Goal: Communication & Community: Answer question/provide support

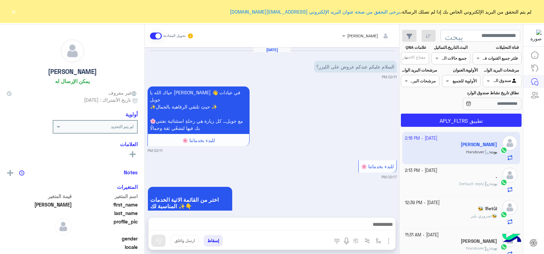
scroll to position [279, 0]
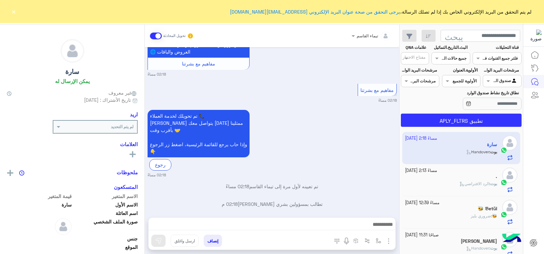
click at [12, 12] on font "×" at bounding box center [13, 12] width 5 height 10
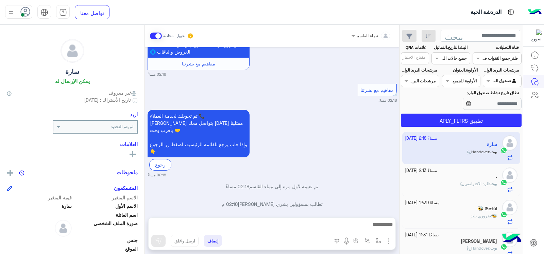
click at [474, 222] on div "🐝 : ضروري بليز" at bounding box center [451, 219] width 92 height 12
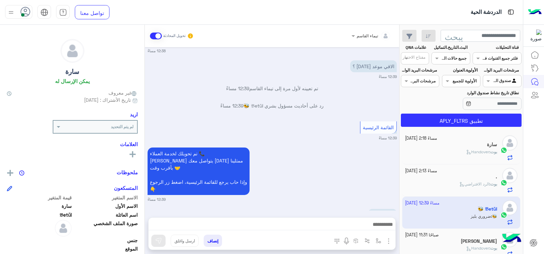
scroll to position [273, 0]
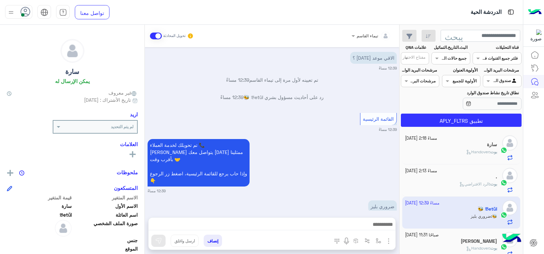
drag, startPoint x: 145, startPoint y: 211, endPoint x: 146, endPoint y: 220, distance: 9.2
click at [146, 220] on div "تيماء ال[PERSON_NAME] تحويل المحادثة [DATE] مرحباً في موعد دوام مع الدكتور [PER…" at bounding box center [272, 141] width 254 height 232
click at [146, 218] on div "تيماء ال[PERSON_NAME] تحويل المحادثة [DATE] مرحباً في موعد دوام مع الدكتور [PER…" at bounding box center [272, 141] width 254 height 232
drag, startPoint x: 144, startPoint y: 177, endPoint x: 145, endPoint y: 180, distance: 3.8
click at [145, 180] on mat-drawer-container "تيماء ال[PERSON_NAME] تحويل المحادثة [DATE] مرحباً في موعد دوام مع الدكتور [PER…" at bounding box center [199, 141] width 399 height 232
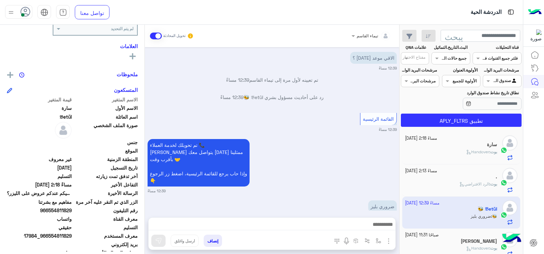
scroll to position [105, 0]
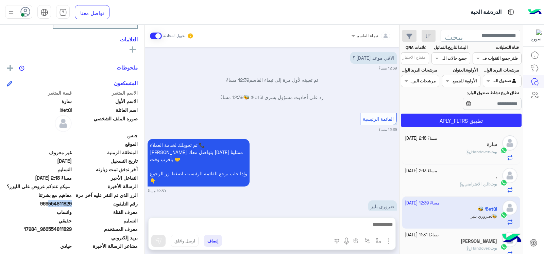
drag, startPoint x: 49, startPoint y: 205, endPoint x: 75, endPoint y: 213, distance: 27.1
click at [75, 213] on div "الاسم المتغير قيمة المتغير الاسم الأول سارة اسم العائلة 𝔅etũl صورة الملف الشخصي…" at bounding box center [72, 174] width 131 height 171
copy font "554811829"
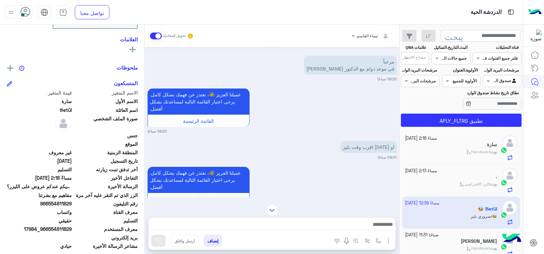
scroll to position [0, 0]
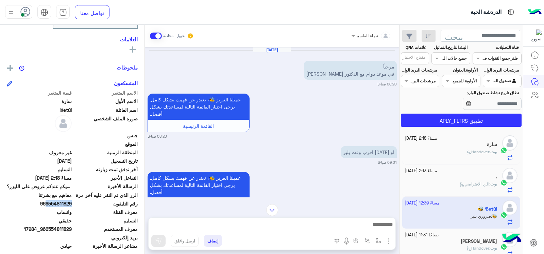
drag, startPoint x: 48, startPoint y: 204, endPoint x: 72, endPoint y: 207, distance: 24.4
click at [72, 207] on span "966554811829" at bounding box center [39, 203] width 65 height 7
drag, startPoint x: 70, startPoint y: 205, endPoint x: 49, endPoint y: 213, distance: 23.2
click at [49, 214] on span "واتساب" at bounding box center [39, 212] width 65 height 7
drag, startPoint x: 49, startPoint y: 206, endPoint x: 72, endPoint y: 207, distance: 22.8
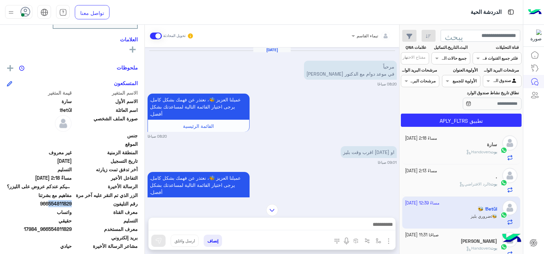
click at [72, 207] on span "966554811829" at bounding box center [39, 203] width 65 height 7
copy font "554811829"
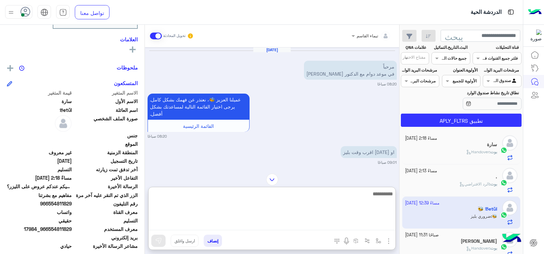
click at [256, 225] on textarea at bounding box center [271, 210] width 247 height 41
type textarea "*"
type textarea "**********"
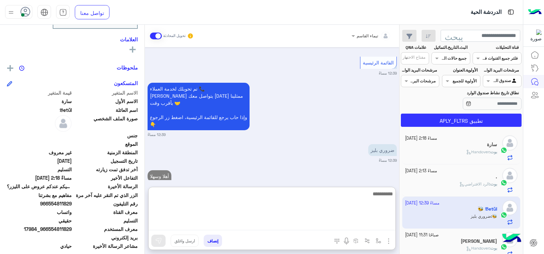
scroll to position [347, 0]
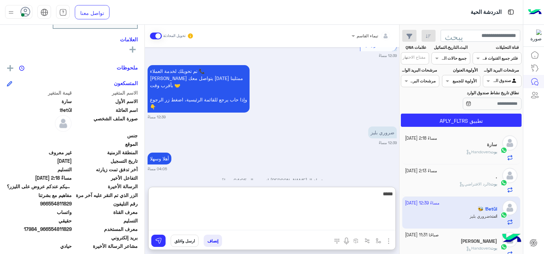
type textarea "*****"
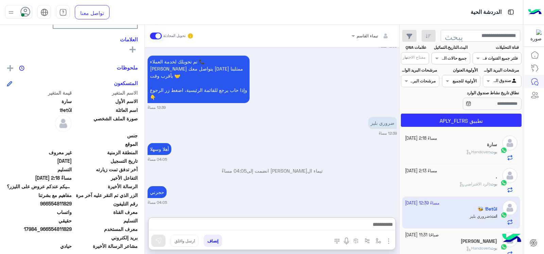
click at [455, 58] on input "text" at bounding box center [459, 58] width 16 height 6
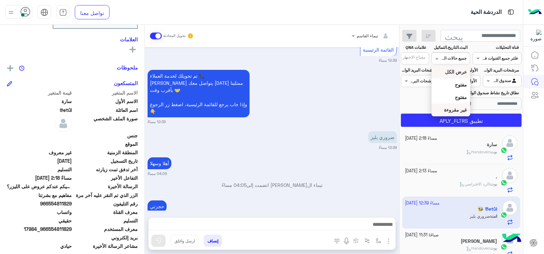
click at [454, 109] on font "غير مقروءة" at bounding box center [455, 110] width 23 height 6
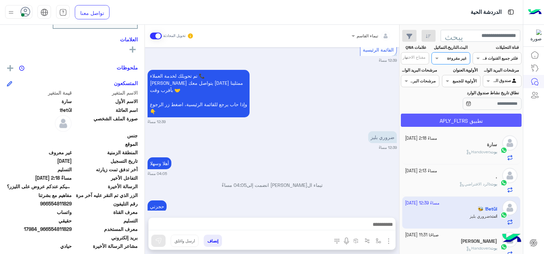
click at [425, 124] on button "تطبيق APLY_FLTRS" at bounding box center [461, 120] width 121 height 13
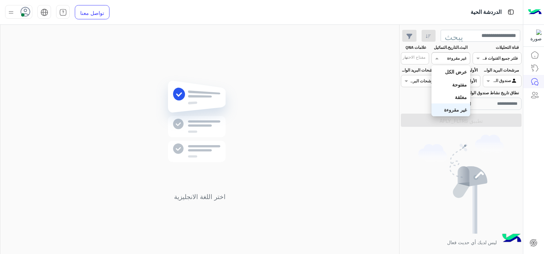
click at [443, 52] on div "القنوات غير مقروءة" at bounding box center [450, 58] width 38 height 12
click at [451, 69] on font "عرض الكل" at bounding box center [456, 72] width 22 height 6
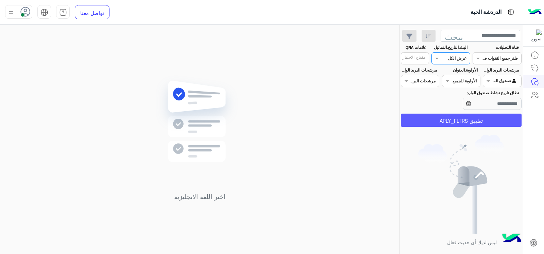
click at [444, 124] on font "تطبيق APLY_FLTRS" at bounding box center [460, 121] width 43 height 6
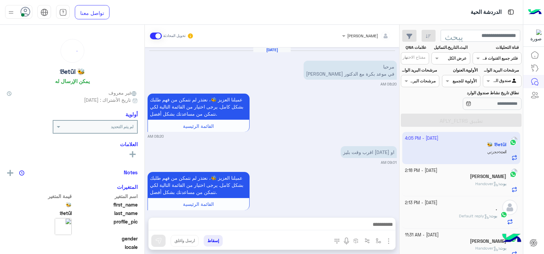
scroll to position [343, 0]
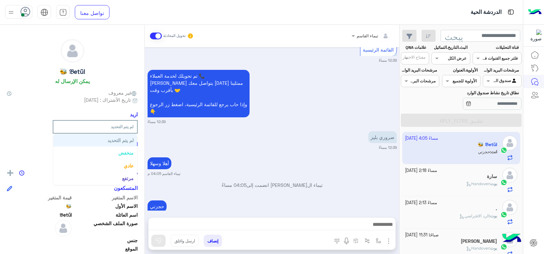
click at [82, 126] on input "text" at bounding box center [105, 126] width 57 height 6
click at [24, 126] on div "لم يتم التحديد لم يتم التحديد منخفض عادي مرتفع ضروري" at bounding box center [72, 127] width 131 height 14
click at [135, 157] on icon at bounding box center [132, 155] width 6 height 6
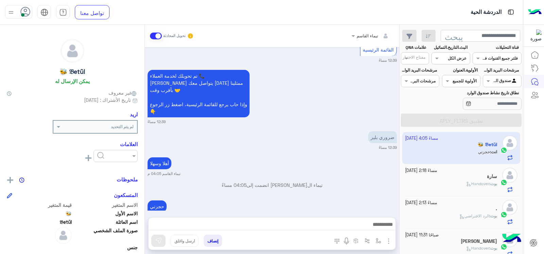
click at [104, 156] on div at bounding box center [115, 155] width 43 height 6
click at [122, 184] on div "مهتم" at bounding box center [115, 185] width 44 height 13
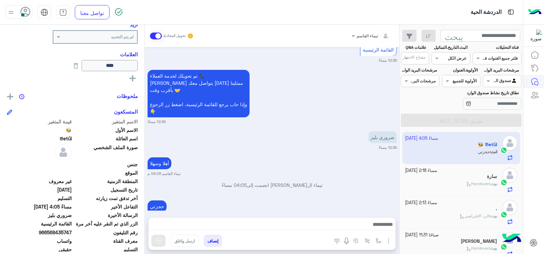
scroll to position [91, 0]
click at [13, 93] on button at bounding box center [10, 95] width 7 height 8
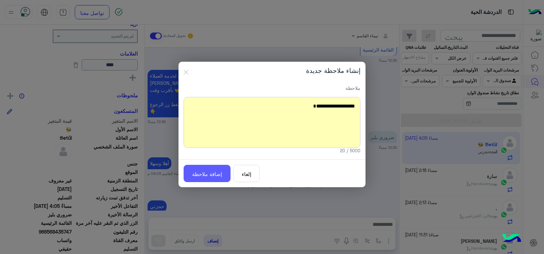
click at [194, 169] on button "إضافة ملاحظة" at bounding box center [206, 174] width 47 height 18
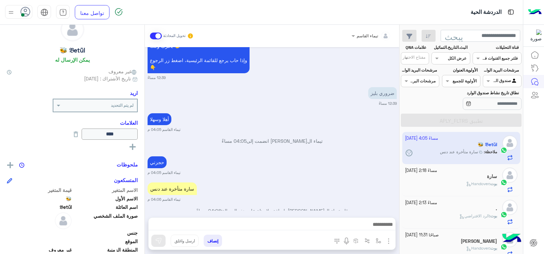
scroll to position [13, 0]
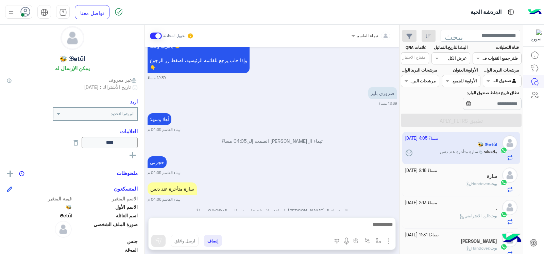
click at [81, 107] on ng-select "لم يتم التحديد" at bounding box center [95, 114] width 85 height 14
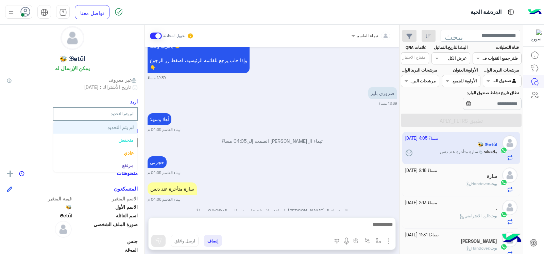
click at [83, 113] on input "text" at bounding box center [105, 113] width 57 height 6
click at [36, 56] on div "🐝 𝔅etũl يمكن الإرسال له" at bounding box center [72, 50] width 131 height 48
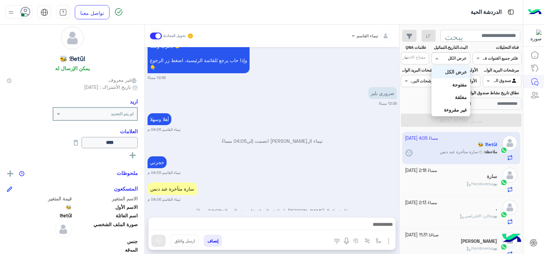
click at [445, 53] on div "القنوات عرض الكل" at bounding box center [450, 58] width 38 height 12
click at [449, 107] on div "غير مقروءة" at bounding box center [450, 110] width 38 height 13
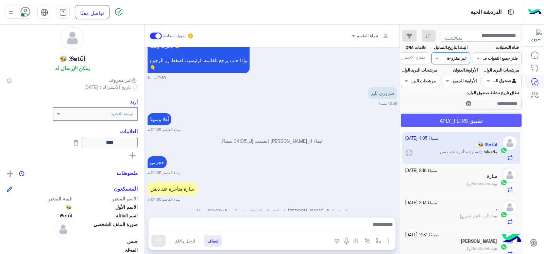
click at [451, 117] on button "تطبيق APLY_FLTRS" at bounding box center [461, 120] width 121 height 13
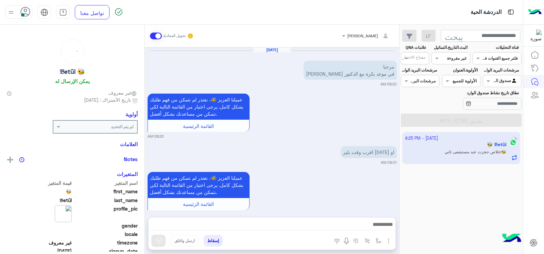
scroll to position [413, 0]
